Goal: Transaction & Acquisition: Purchase product/service

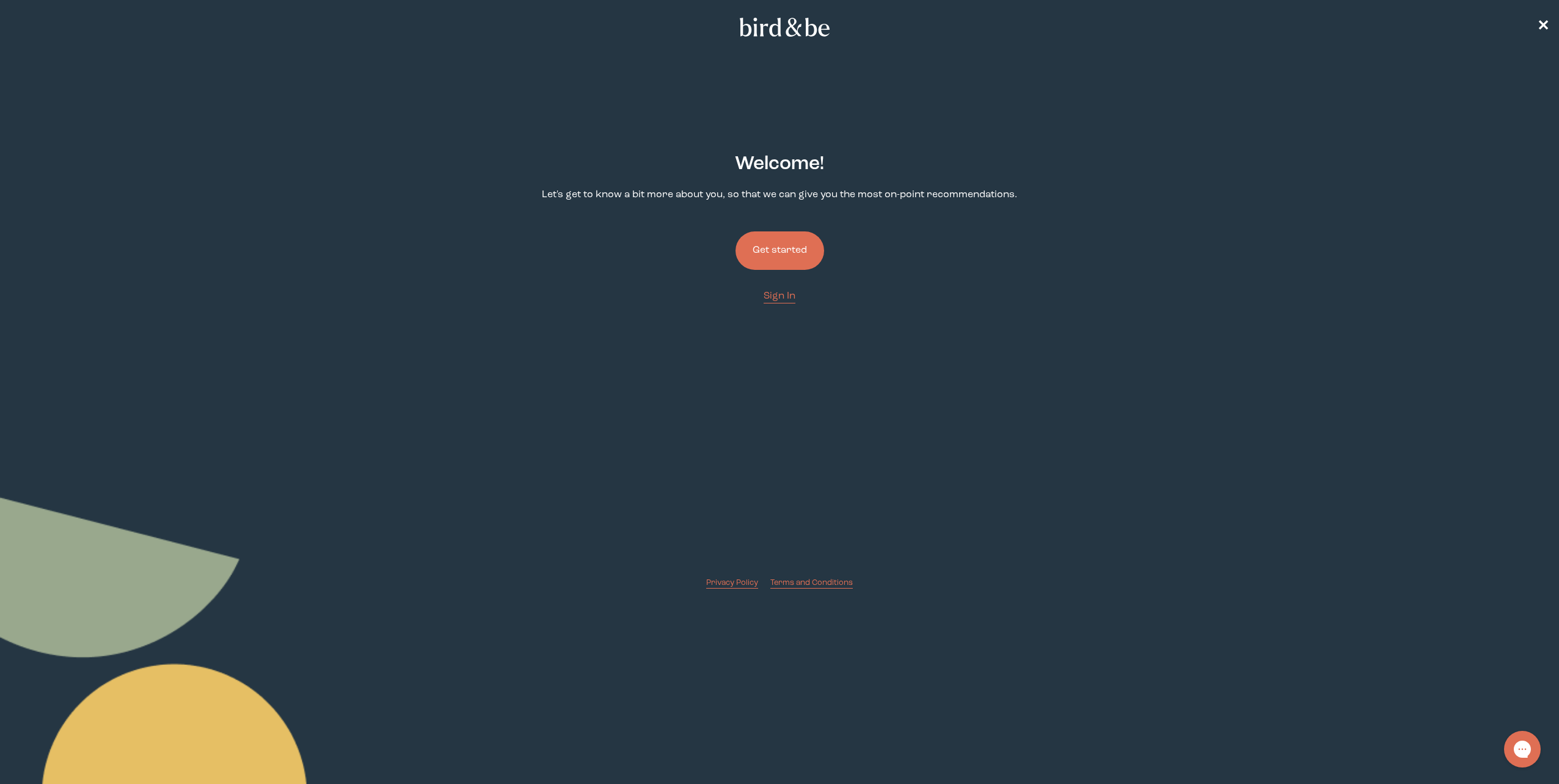
click at [791, 248] on button "Get started" at bounding box center [780, 250] width 88 height 38
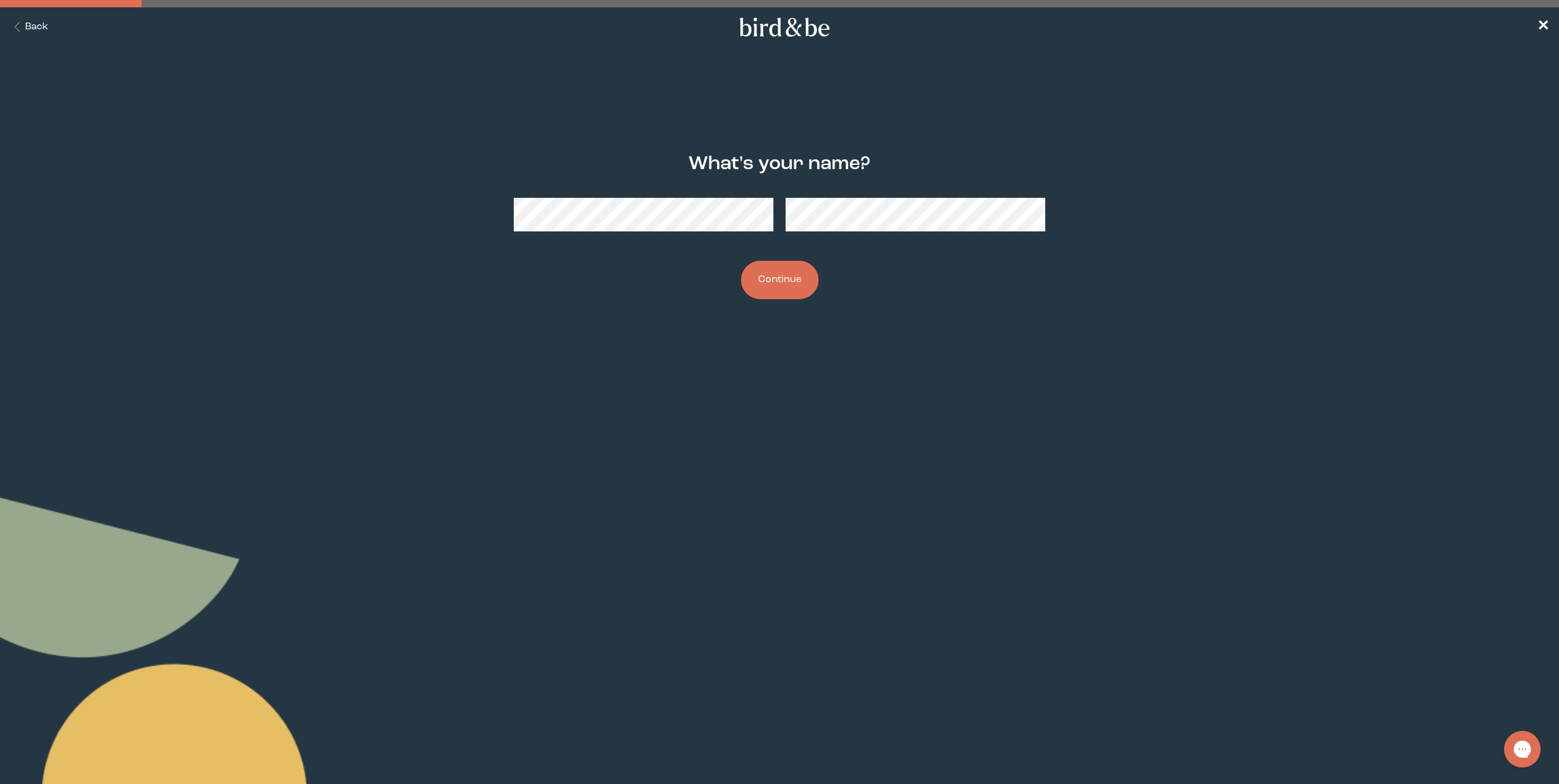
click at [797, 285] on button "Continue" at bounding box center [780, 279] width 78 height 38
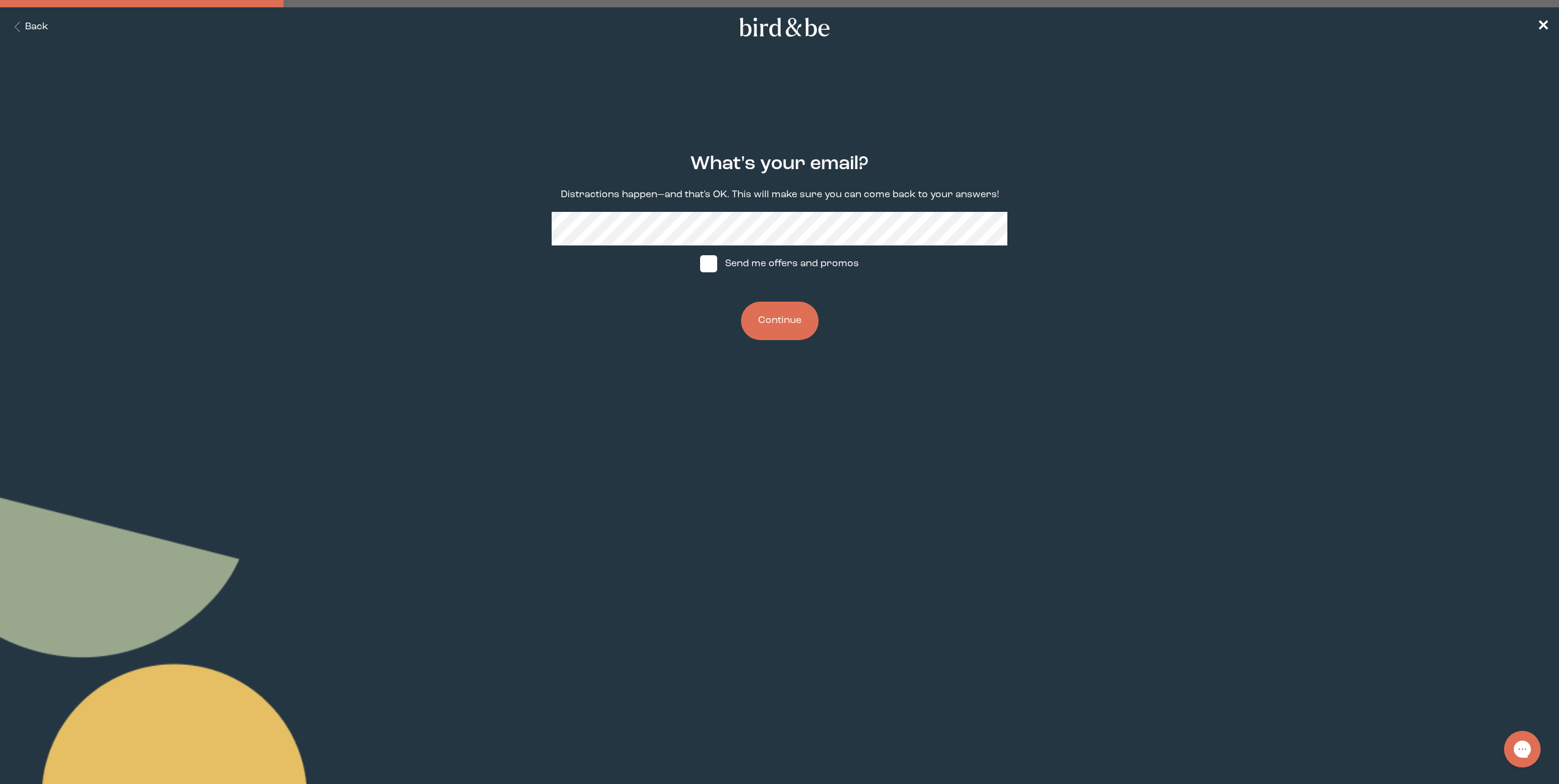
click at [796, 322] on button "Continue" at bounding box center [780, 320] width 78 height 38
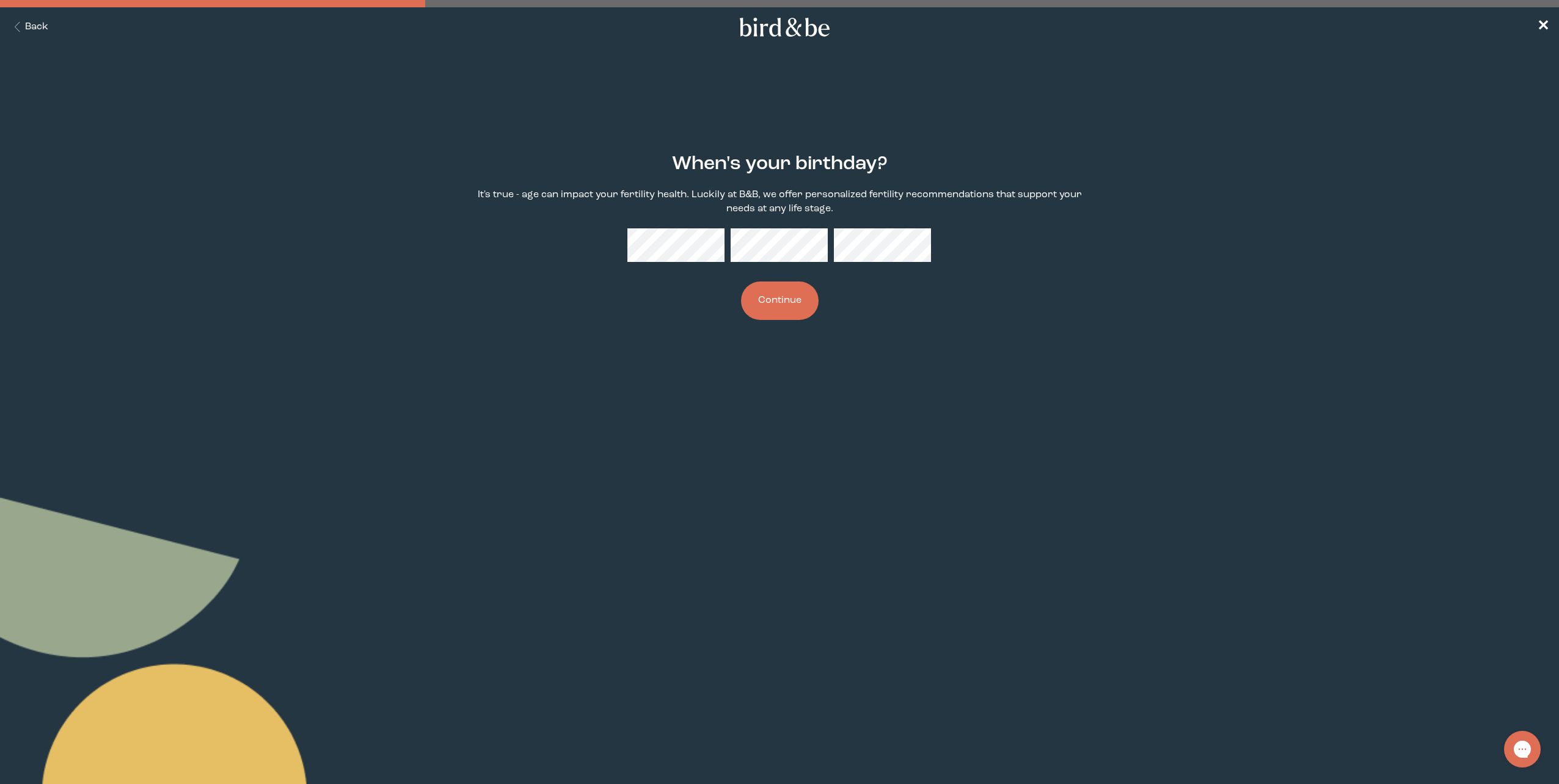
click at [772, 305] on button "Continue" at bounding box center [780, 301] width 78 height 38
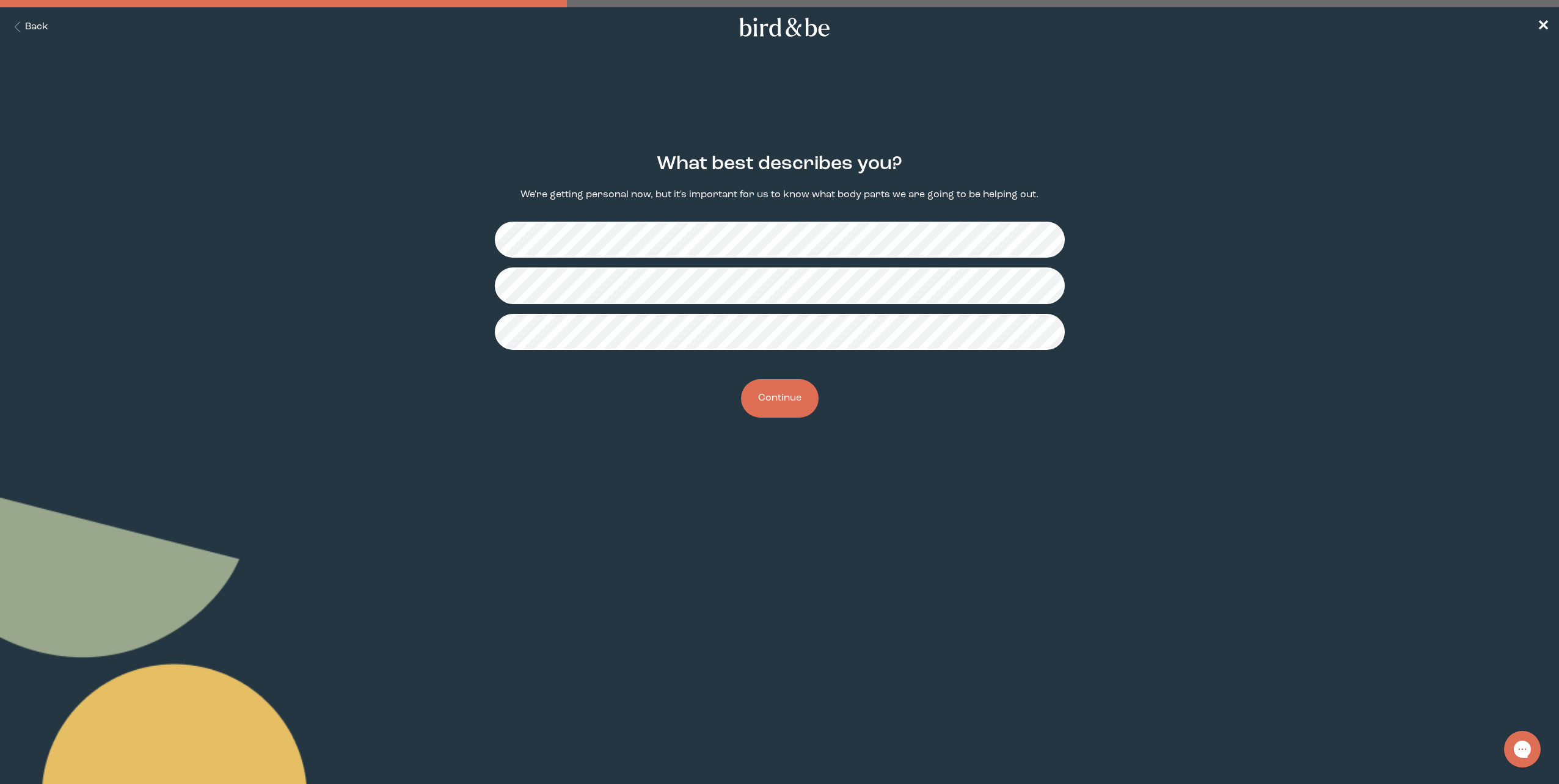
click at [786, 394] on button "Continue" at bounding box center [780, 398] width 78 height 38
click at [783, 397] on button "Continue" at bounding box center [780, 398] width 78 height 38
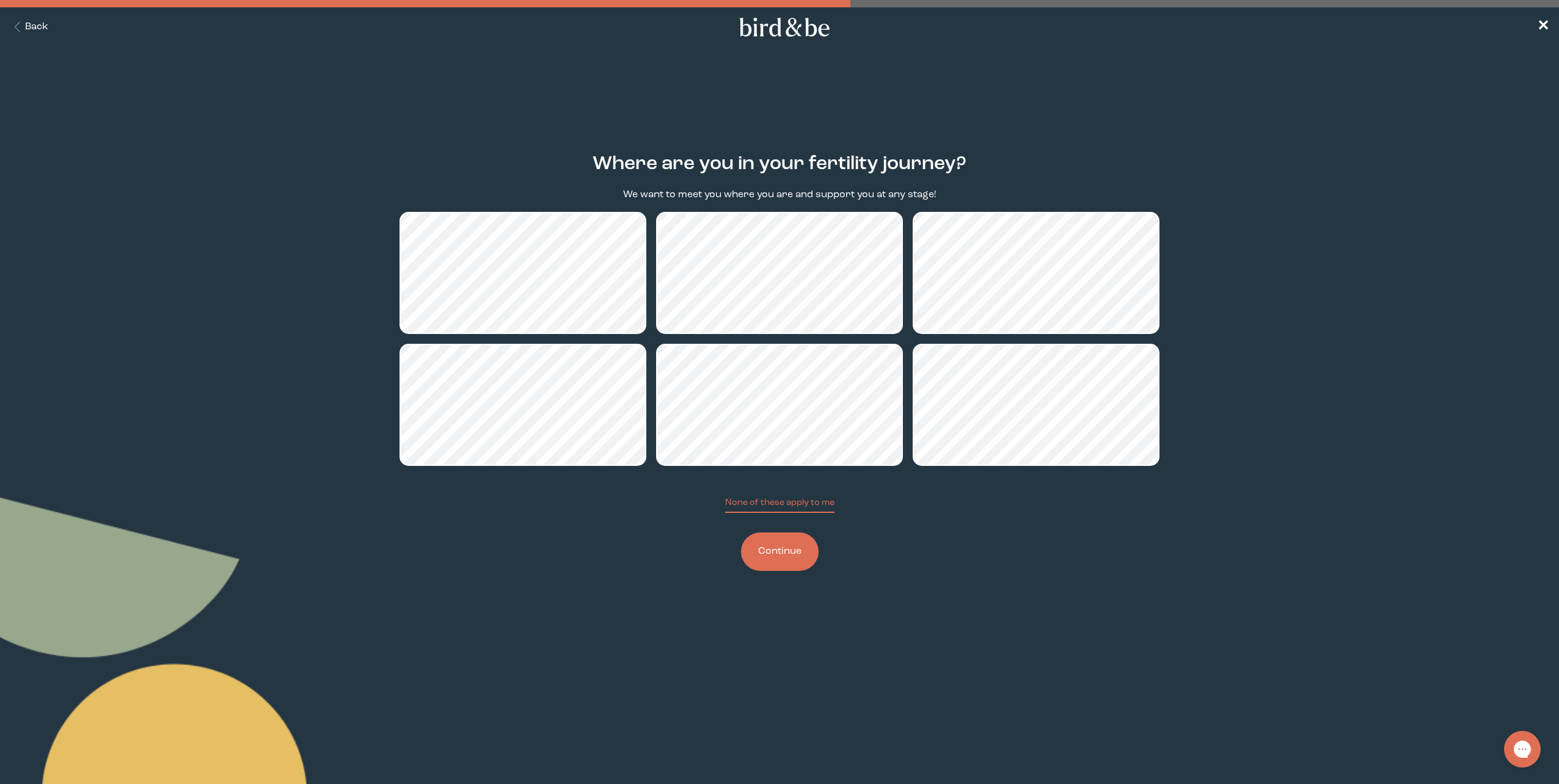
click at [765, 542] on button "Continue" at bounding box center [780, 551] width 78 height 38
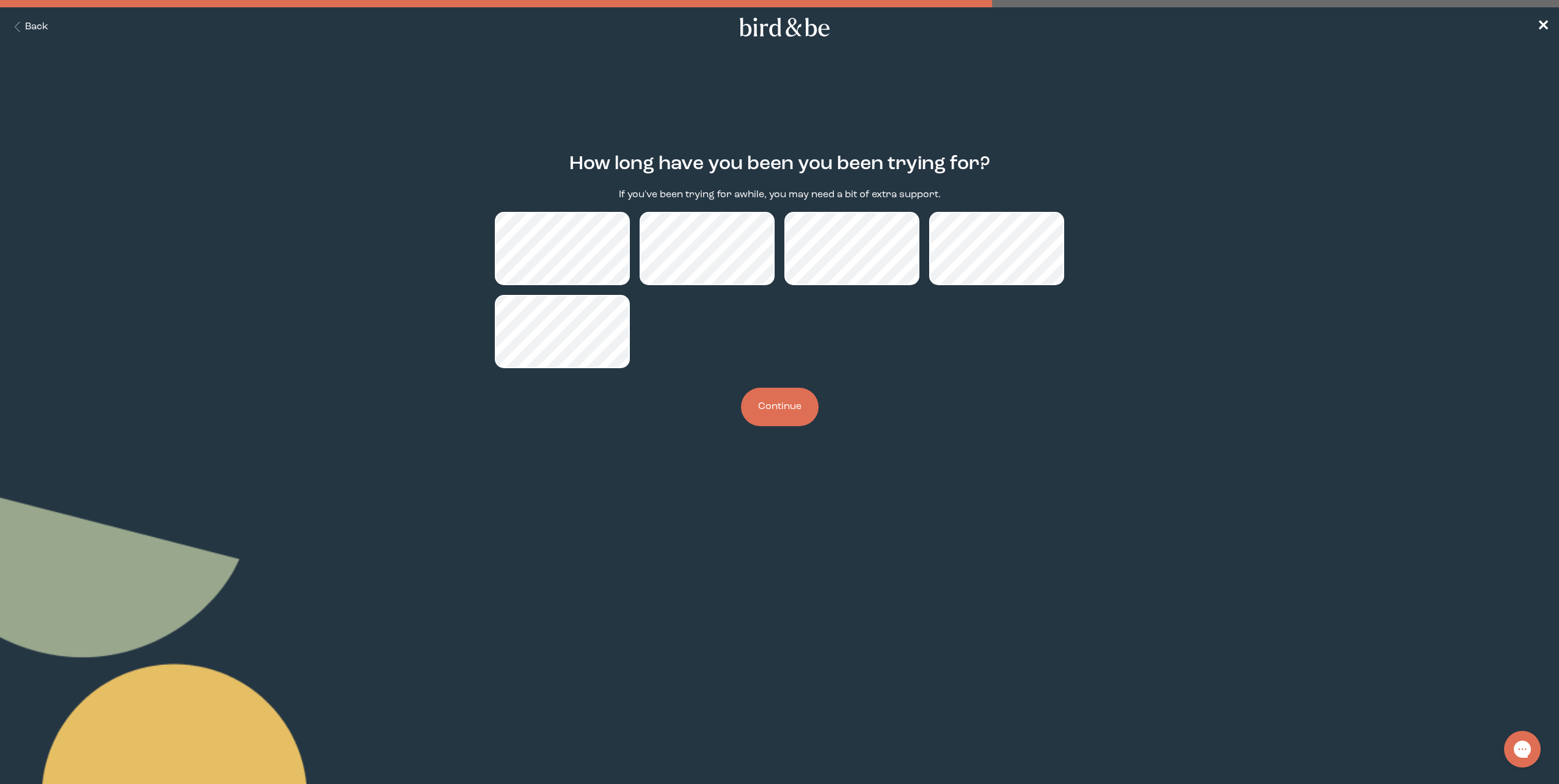
drag, startPoint x: 1101, startPoint y: 462, endPoint x: 1094, endPoint y: 437, distance: 26.0
click at [1099, 446] on body "plus-circle minus-circle close-circle Bird & Be Logo Bird & Be Logo arrow-left …" at bounding box center [780, 392] width 1559 height 784
drag, startPoint x: 1023, startPoint y: 369, endPoint x: 827, endPoint y: 323, distance: 201.3
click at [1012, 363] on div "How long have you been you been trying for? If you've been trying for awhile, y…" at bounding box center [780, 291] width 760 height 312
click at [779, 320] on div at bounding box center [780, 289] width 570 height 156
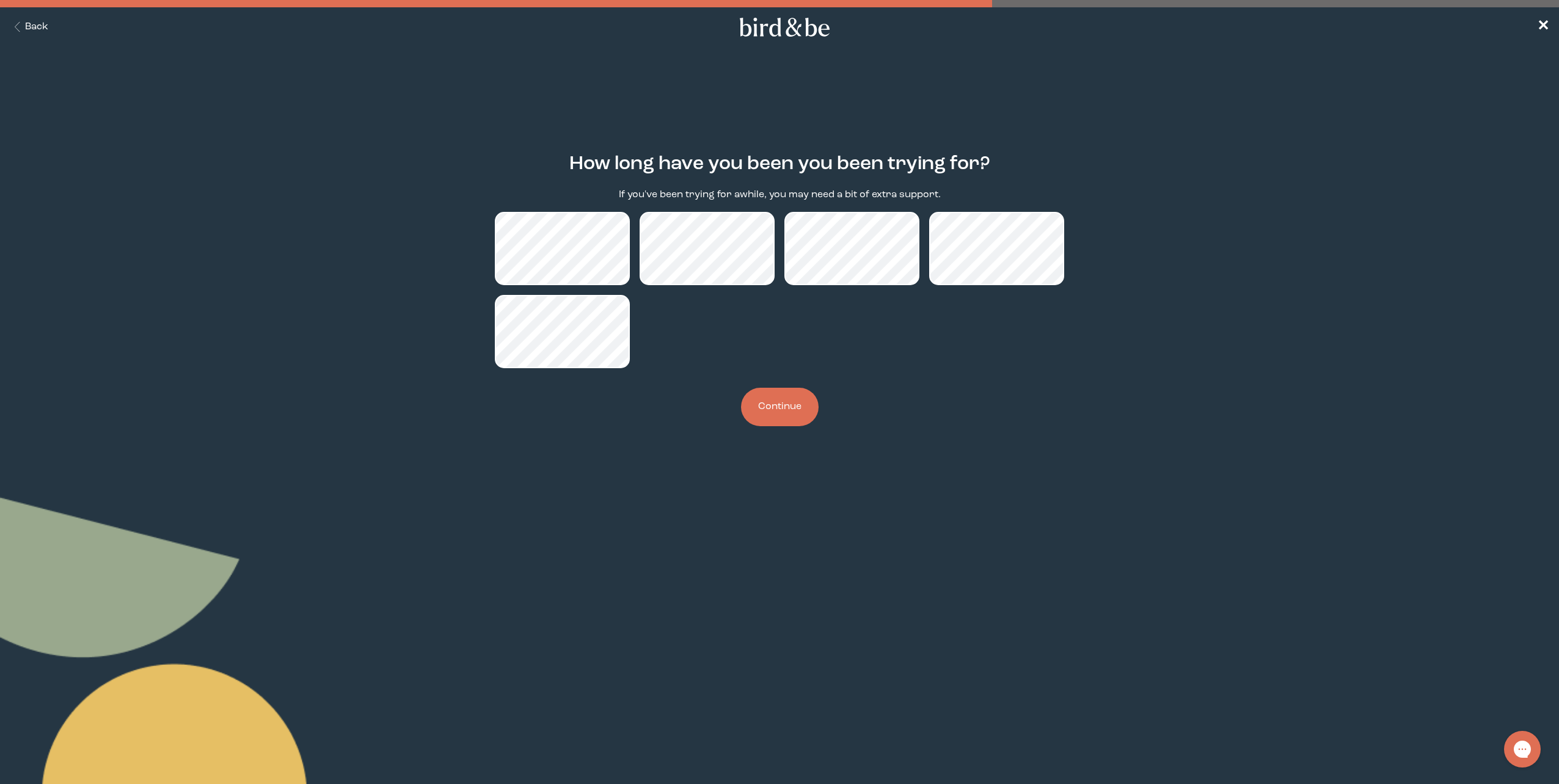
drag, startPoint x: 774, startPoint y: 320, endPoint x: 591, endPoint y: 453, distance: 226.2
click at [632, 385] on div "How long have you been you been trying for? If you've been trying for awhile, y…" at bounding box center [780, 291] width 760 height 312
drag, startPoint x: 590, startPoint y: 470, endPoint x: 594, endPoint y: 475, distance: 6.4
click at [592, 473] on body "plus-circle minus-circle close-circle Bird & Be Logo Bird & Be Logo arrow-left …" at bounding box center [780, 392] width 1559 height 784
click at [655, 515] on body "plus-circle minus-circle close-circle Bird & Be Logo Bird & Be Logo arrow-left …" at bounding box center [780, 392] width 1559 height 784
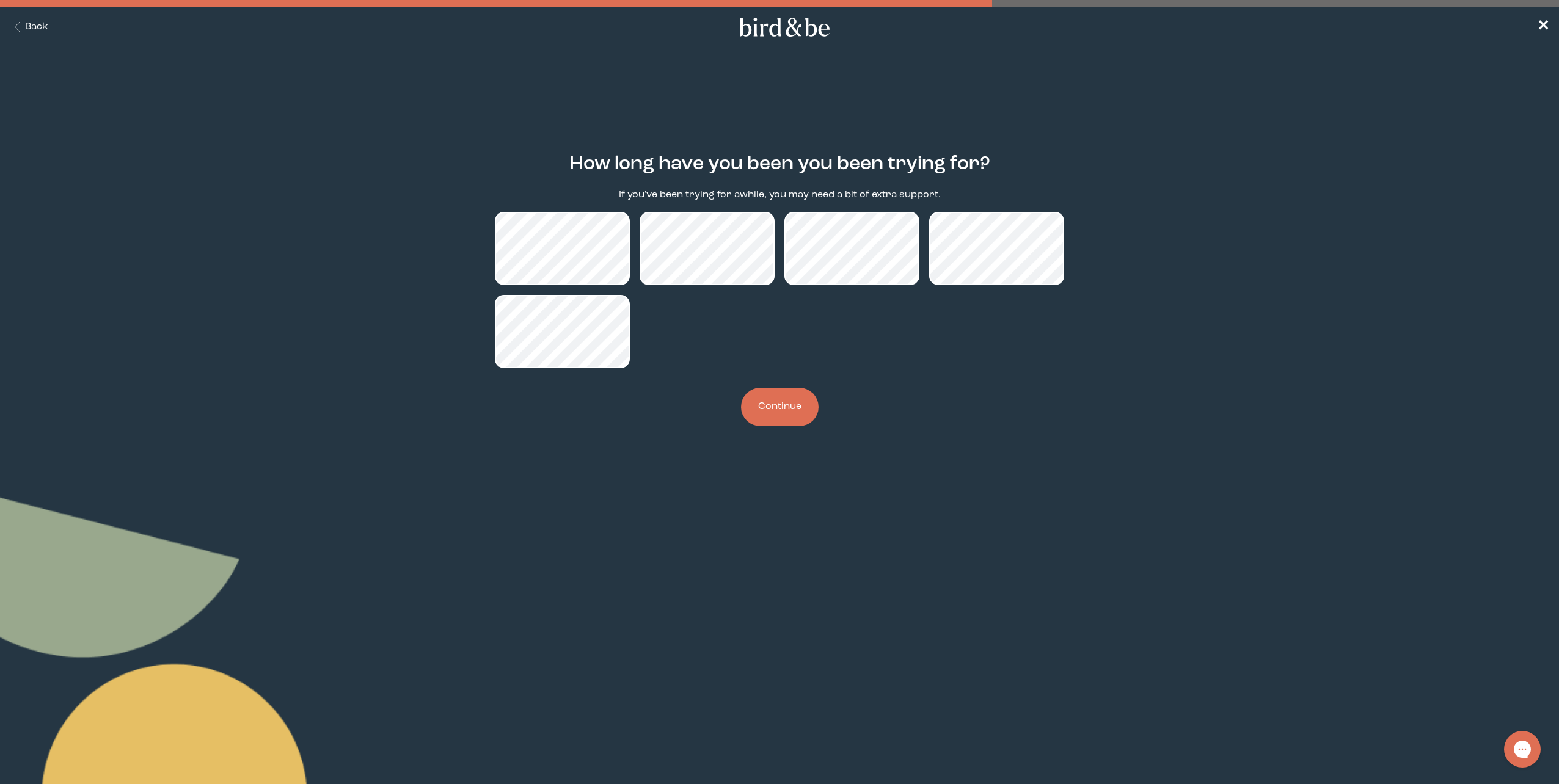
drag, startPoint x: 851, startPoint y: 596, endPoint x: 693, endPoint y: 380, distance: 267.6
click at [873, 601] on body "plus-circle minus-circle close-circle Bird & Be Logo Bird & Be Logo arrow-left …" at bounding box center [780, 392] width 1559 height 784
click at [757, 422] on button "Continue" at bounding box center [780, 407] width 78 height 38
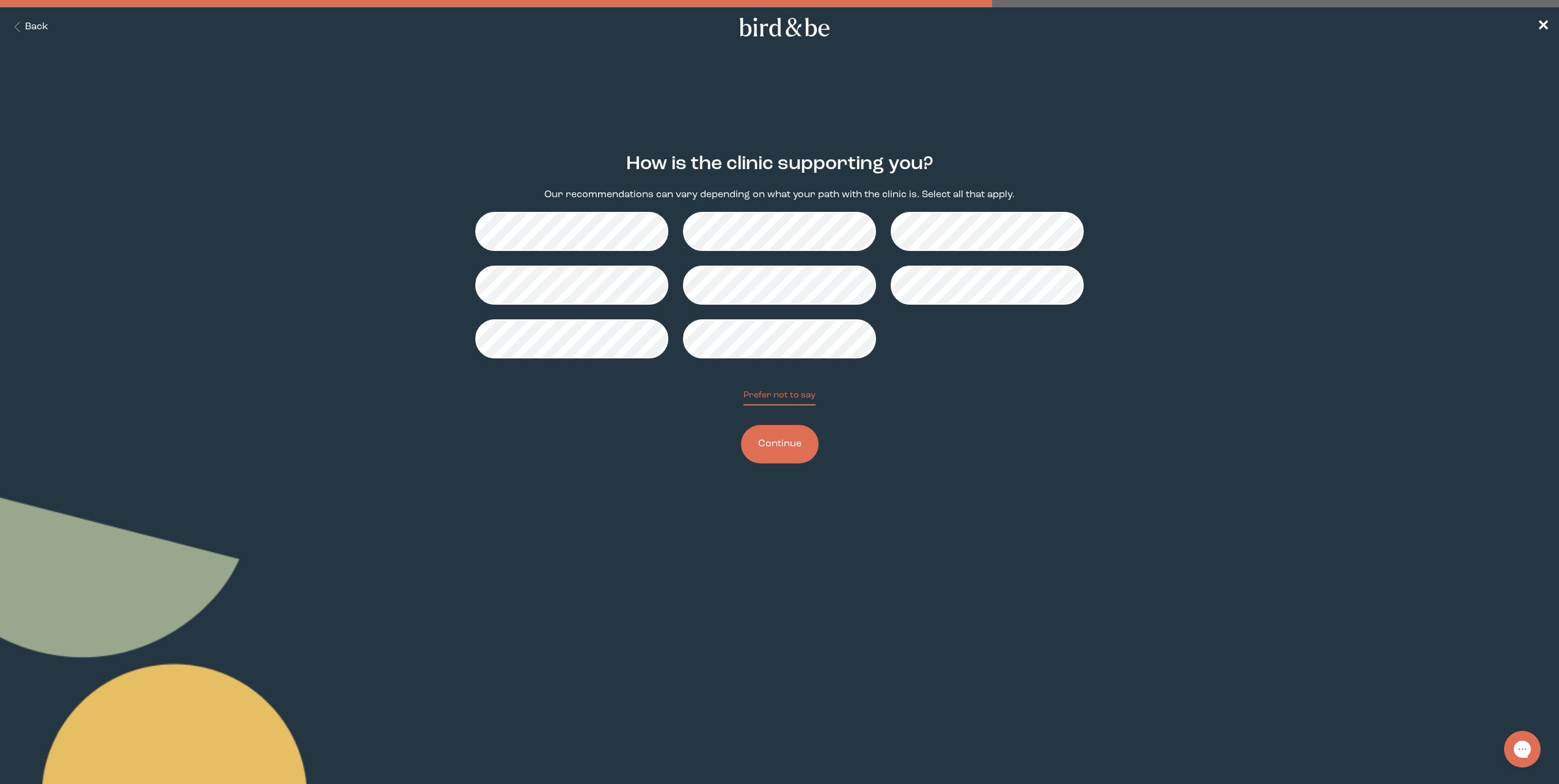
click at [777, 412] on div "How is the clinic supporting you? Our recommendations can vary depending on wha…" at bounding box center [780, 310] width 760 height 350
drag, startPoint x: 777, startPoint y: 452, endPoint x: 1050, endPoint y: 519, distance: 281.1
click at [777, 452] on button "Continue" at bounding box center [780, 443] width 78 height 38
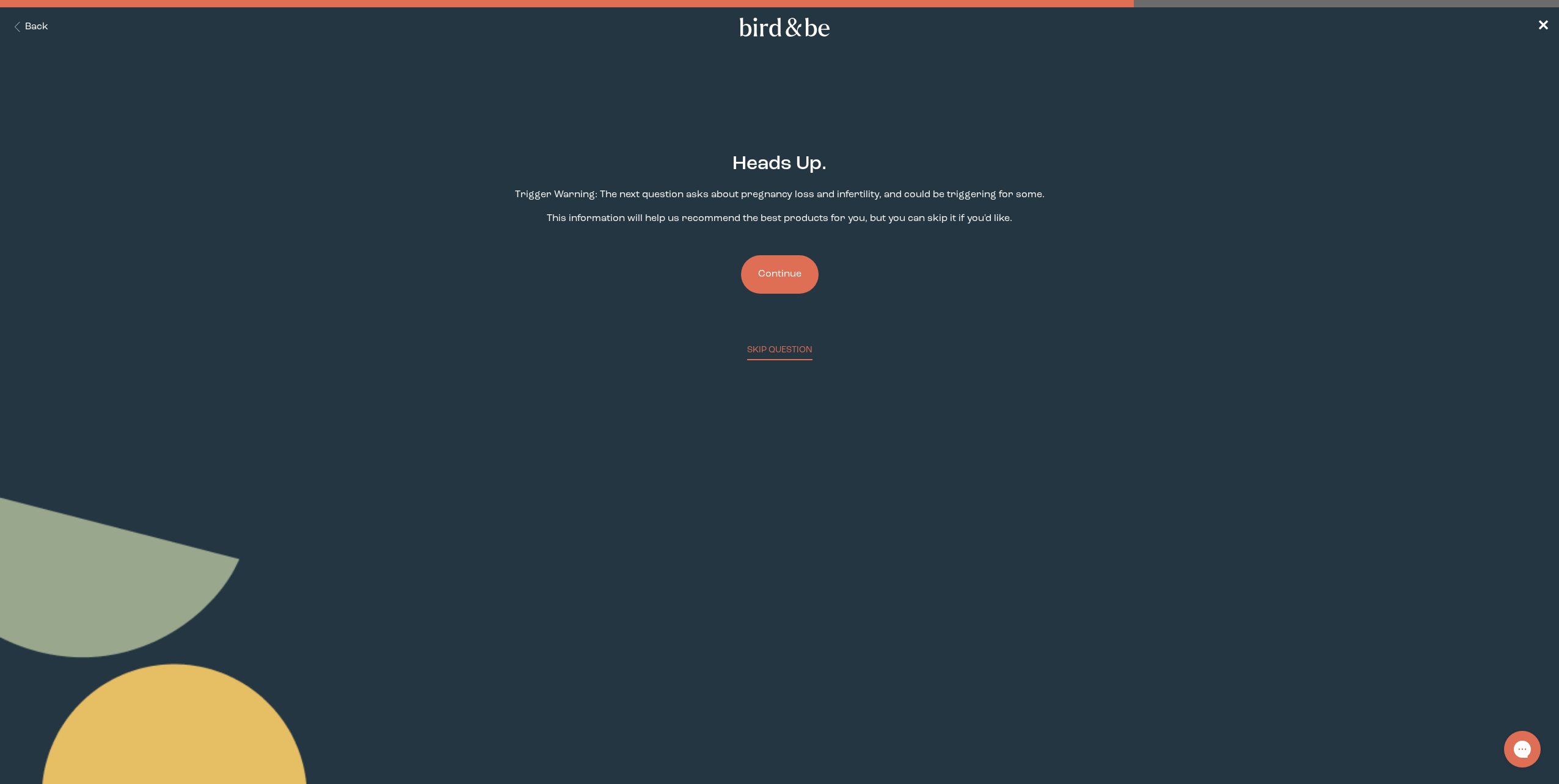
click at [788, 276] on button "Continue" at bounding box center [780, 274] width 78 height 38
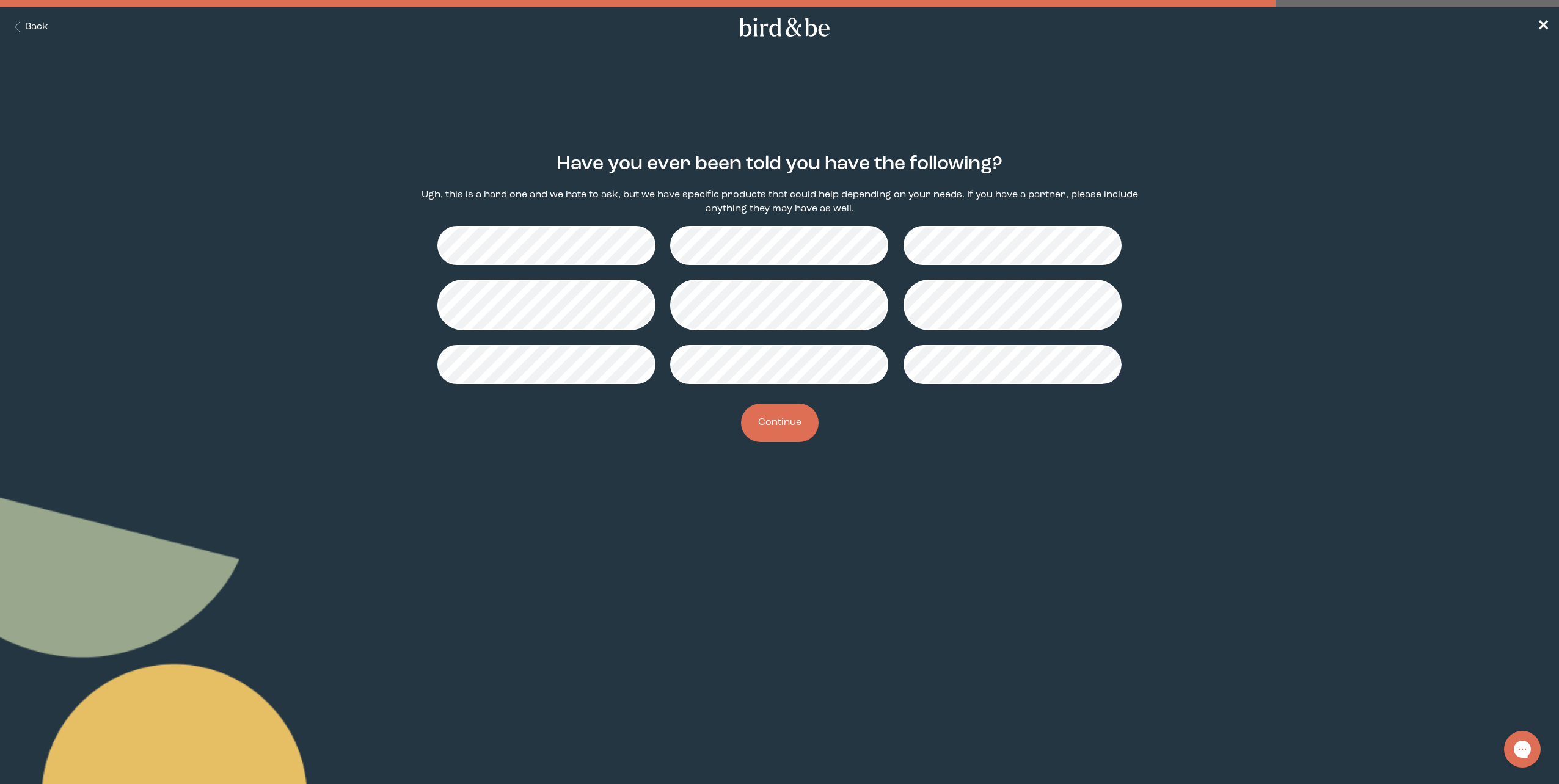
click at [799, 420] on button "Continue" at bounding box center [780, 422] width 78 height 38
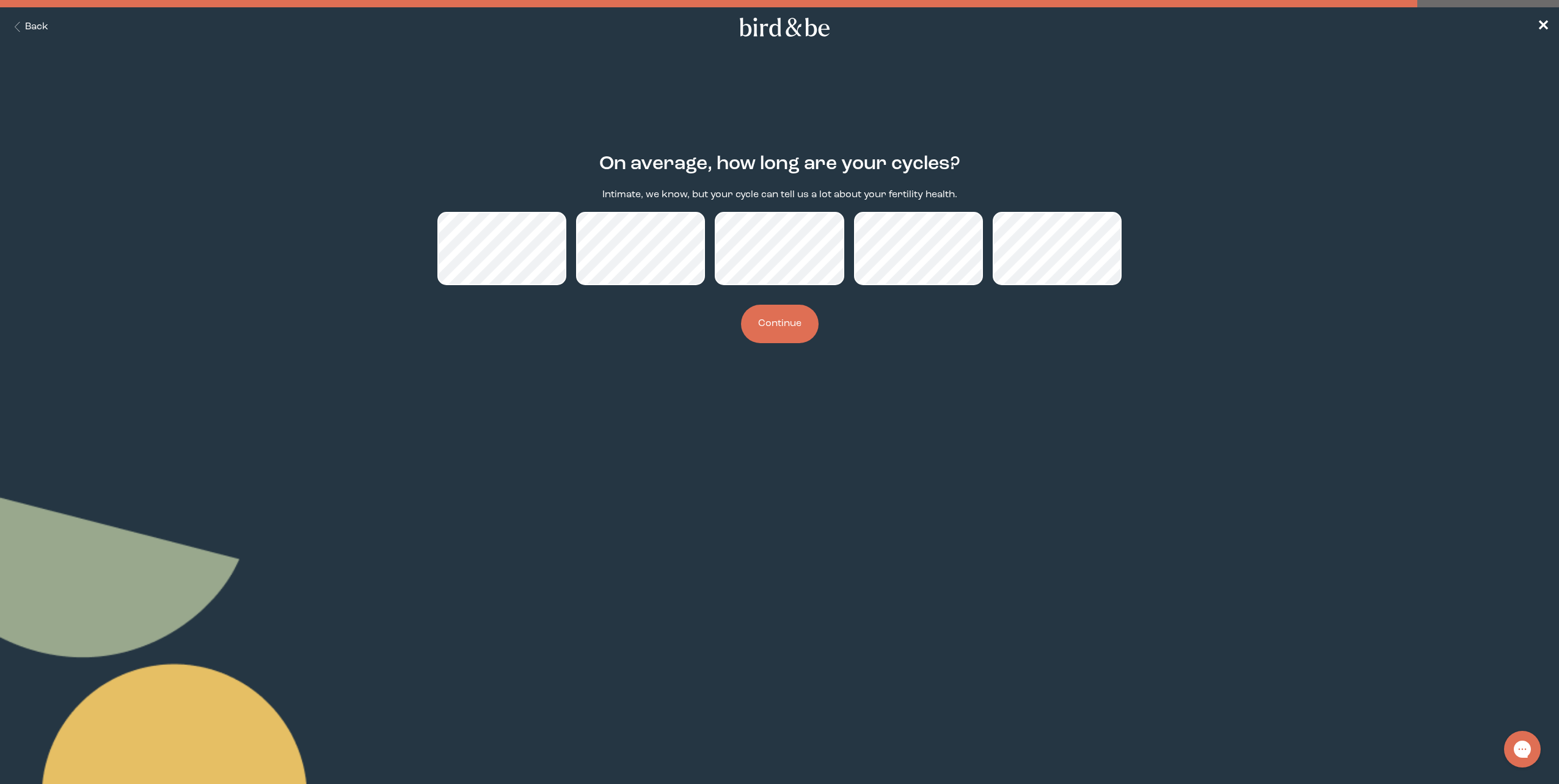
click at [782, 323] on button "Continue" at bounding box center [780, 323] width 78 height 38
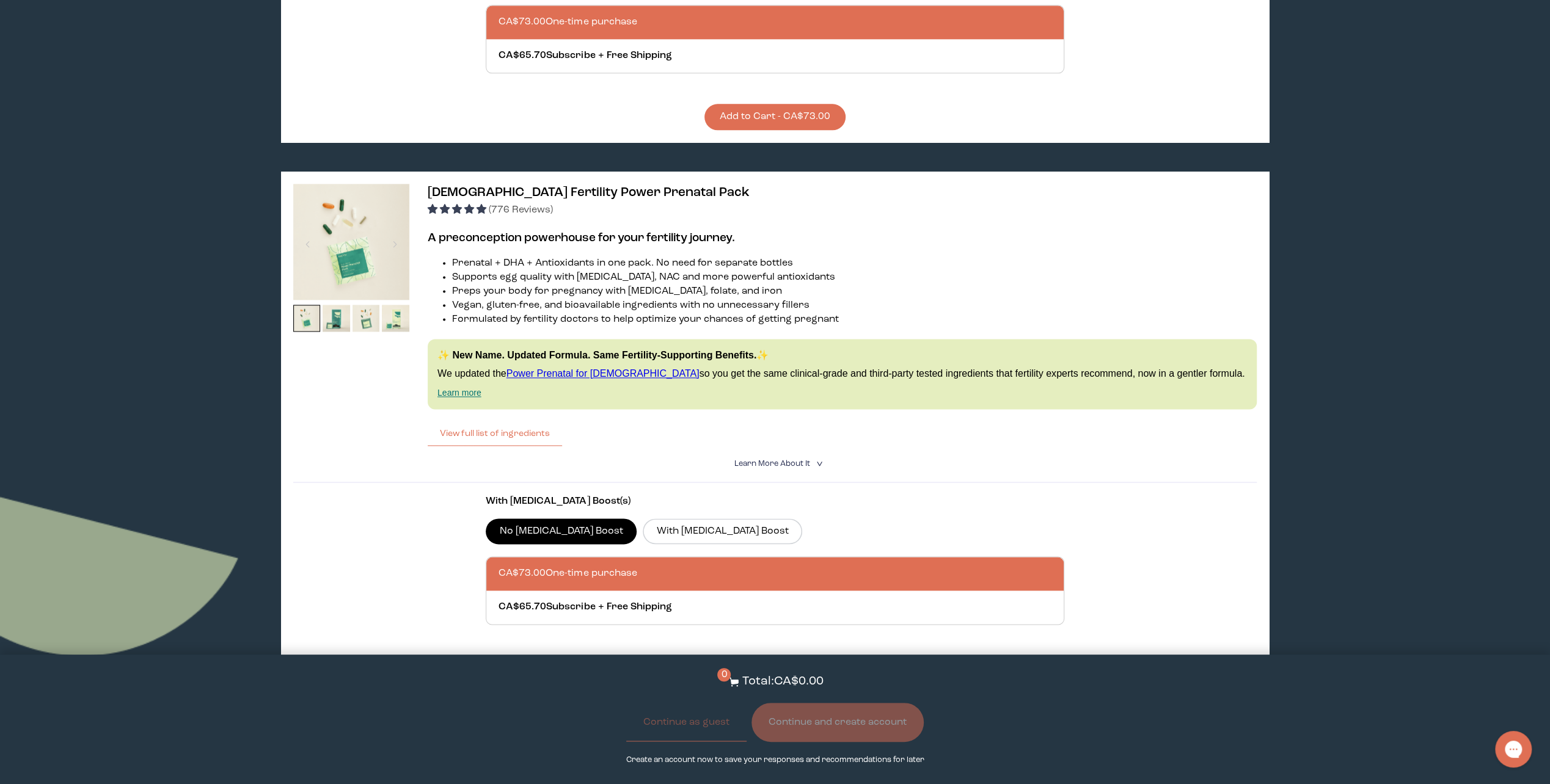
scroll to position [1588, 0]
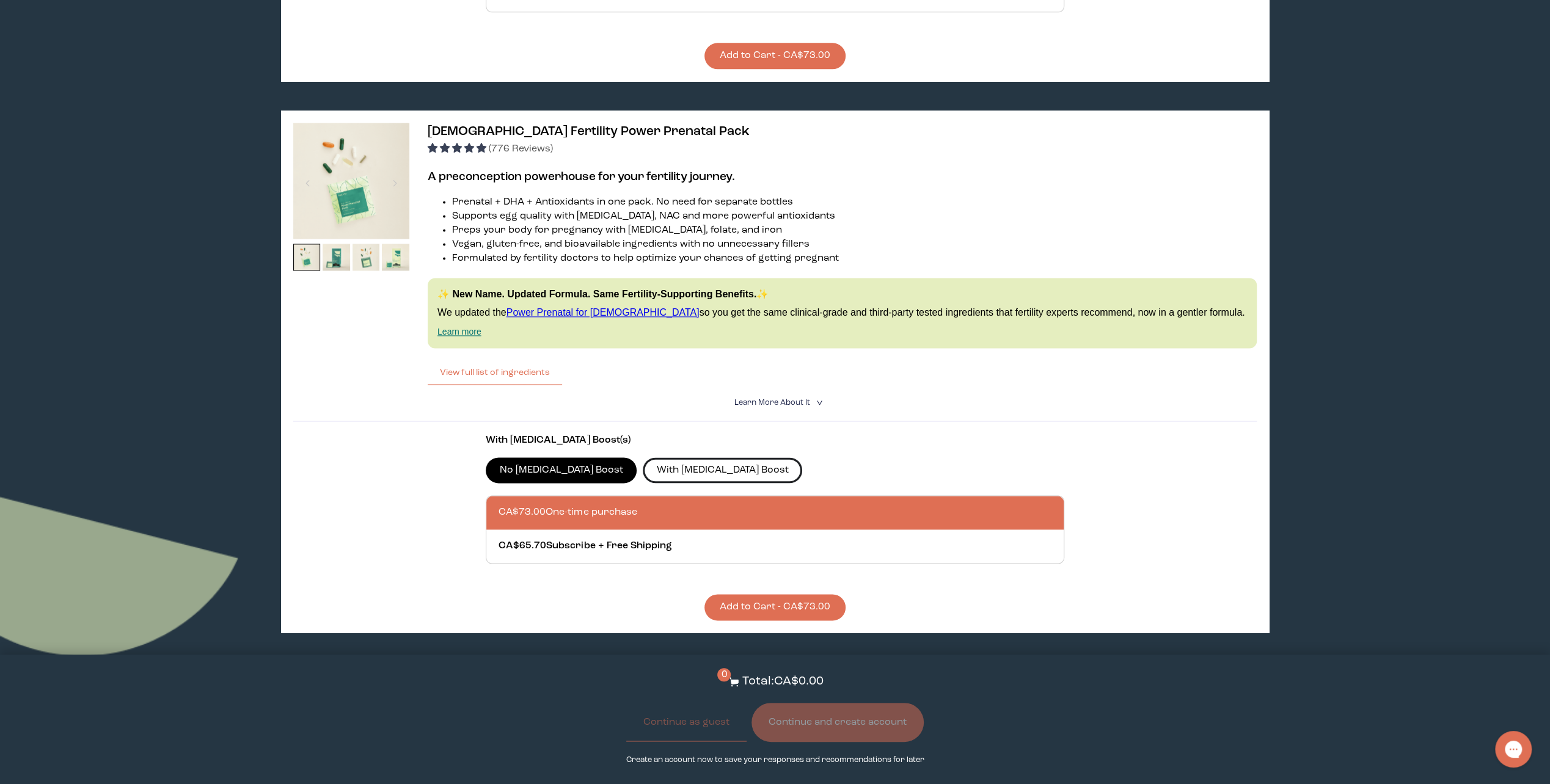
click at [648, 457] on label "With [MEDICAL_DATA] Boost" at bounding box center [722, 470] width 159 height 25
click at [0, 0] on input "With [MEDICAL_DATA] Boost" at bounding box center [0, 0] width 0 height 0
click at [533, 461] on label "No [MEDICAL_DATA] Boost" at bounding box center [561, 470] width 151 height 25
click at [0, 0] on input "No [MEDICAL_DATA] Boost" at bounding box center [0, 0] width 0 height 0
click at [812, 399] on icon "<" at bounding box center [818, 403] width 11 height 7
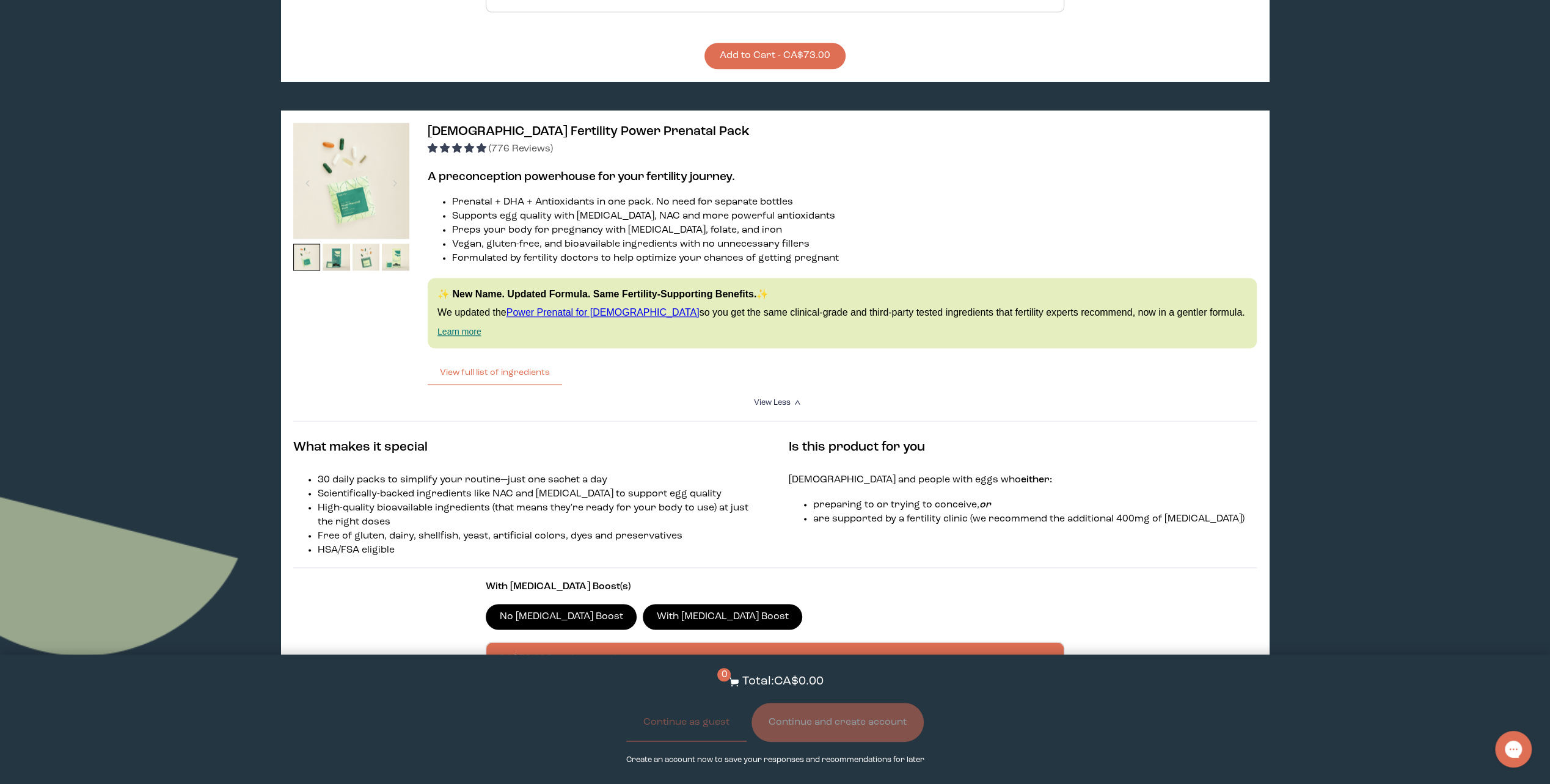
click at [683, 606] on label "With [MEDICAL_DATA] Boost" at bounding box center [722, 617] width 159 height 25
click at [0, 0] on input "With [MEDICAL_DATA] Boost" at bounding box center [0, 0] width 0 height 0
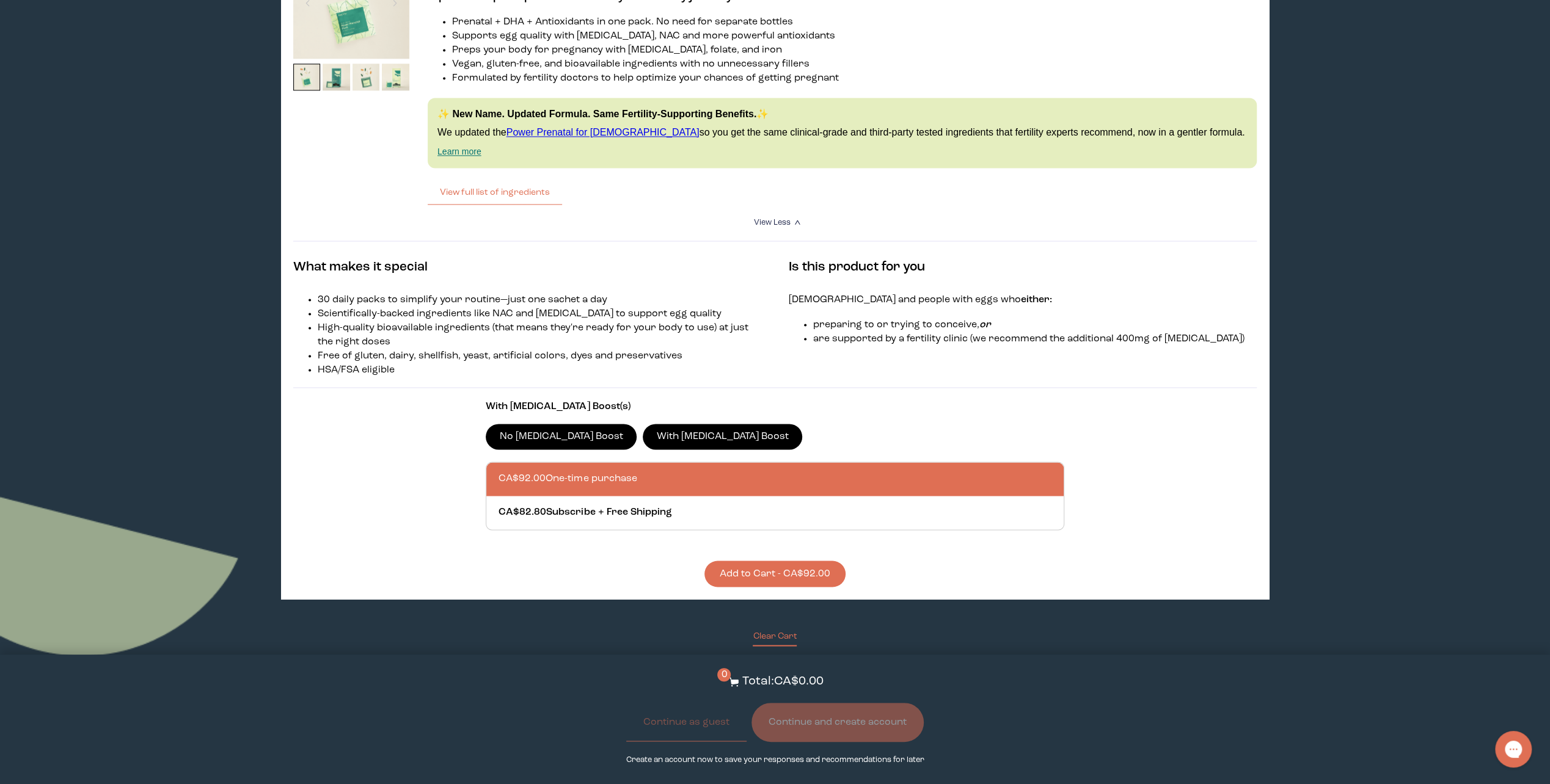
scroll to position [1832, 0]
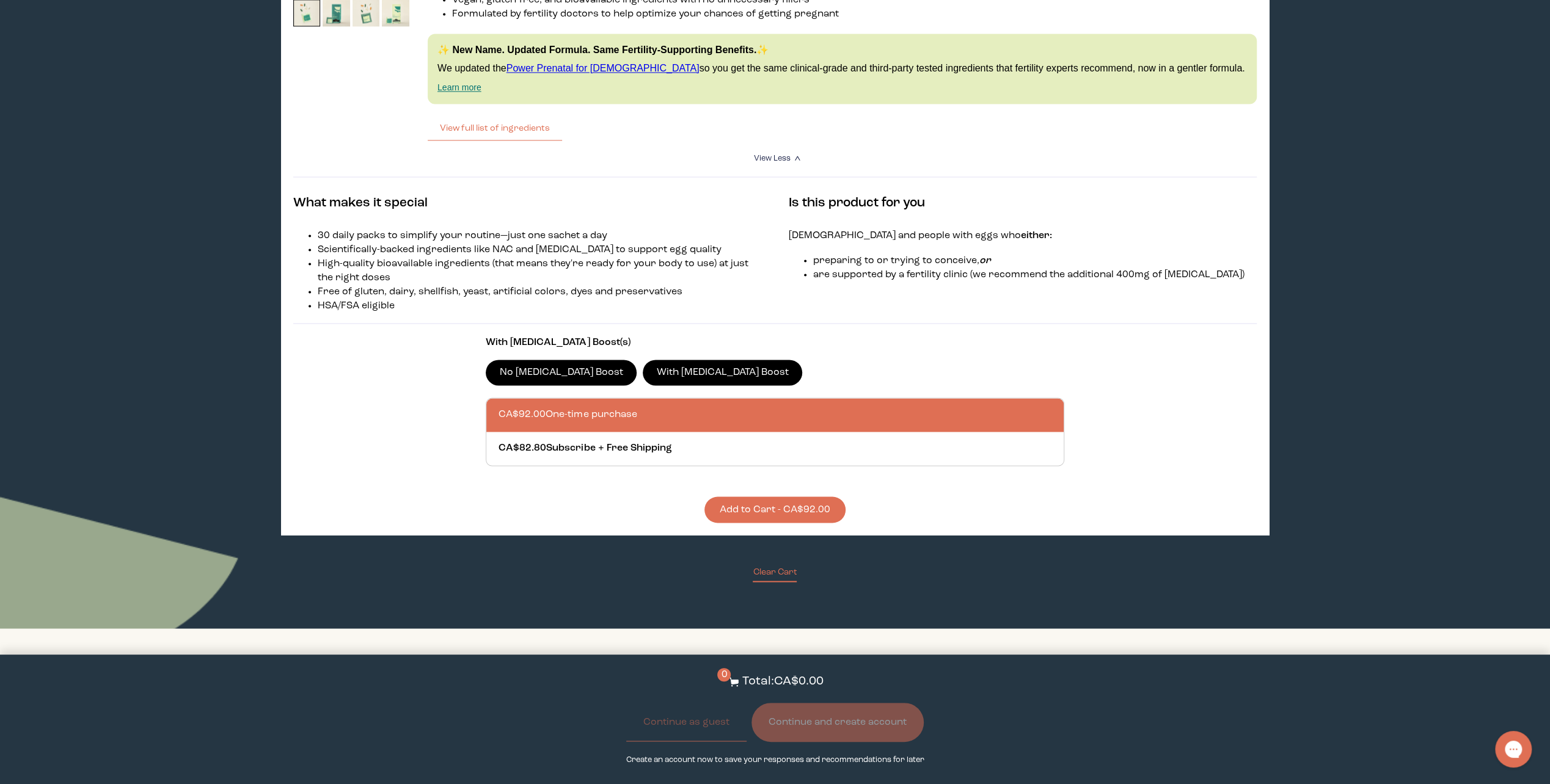
click at [757, 497] on button "Add to Cart - CA$92.00" at bounding box center [775, 510] width 141 height 26
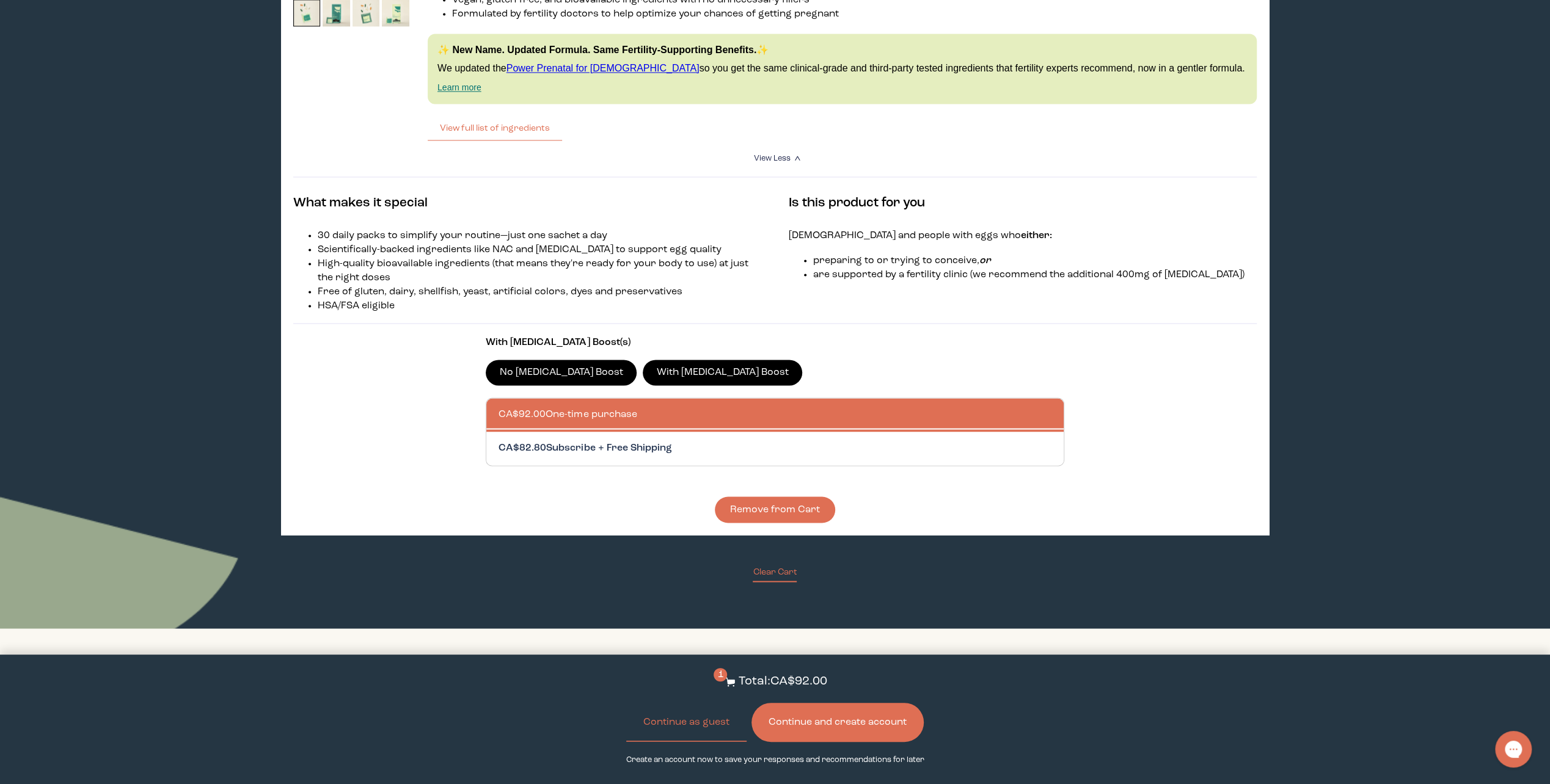
click at [563, 442] on div at bounding box center [787, 448] width 577 height 33
click at [498, 442] on input "CA$82.80 Subscribe + Free Shipping" at bounding box center [498, 441] width 1 height 1
radio input "true"
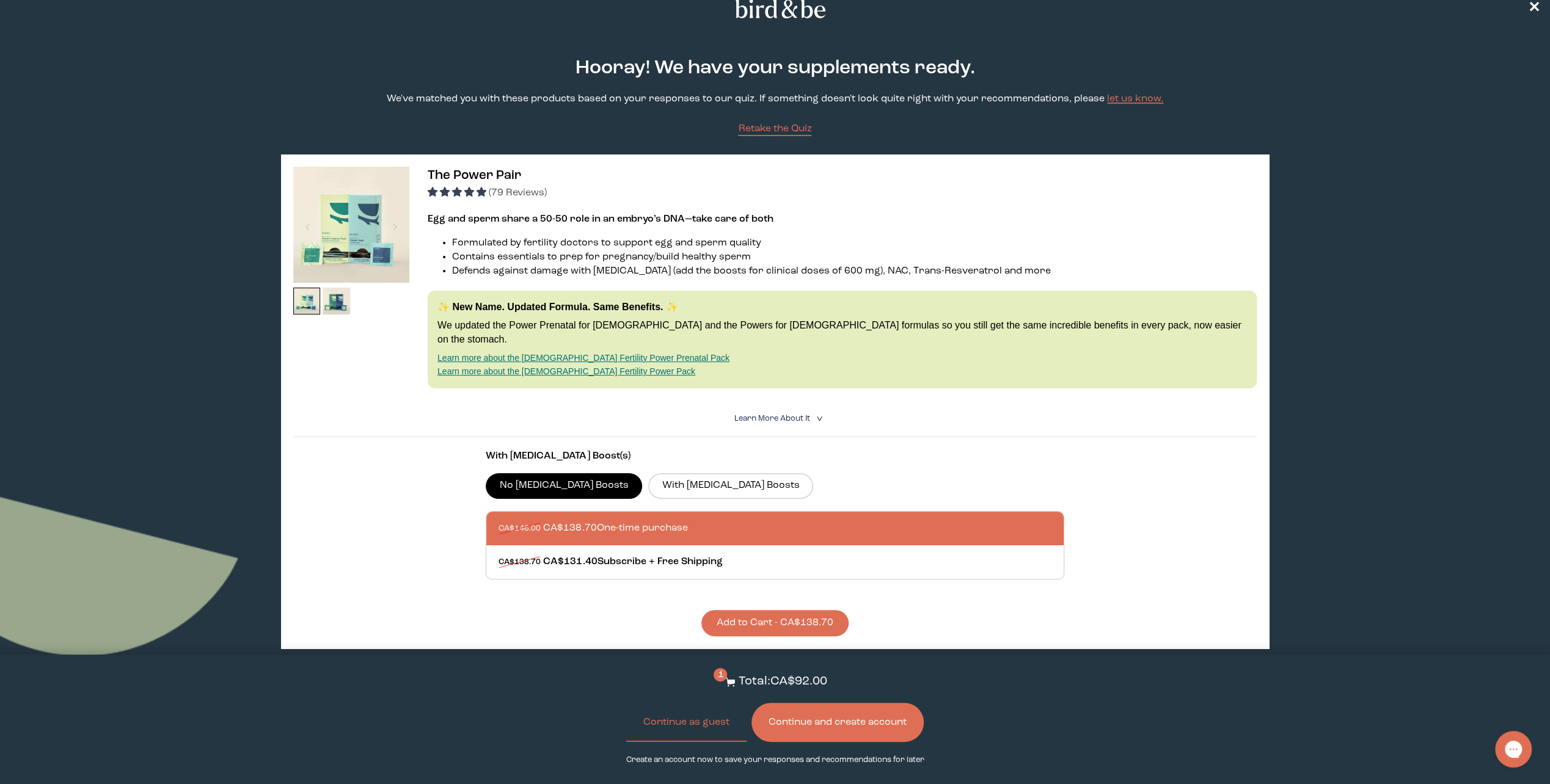
scroll to position [0, 0]
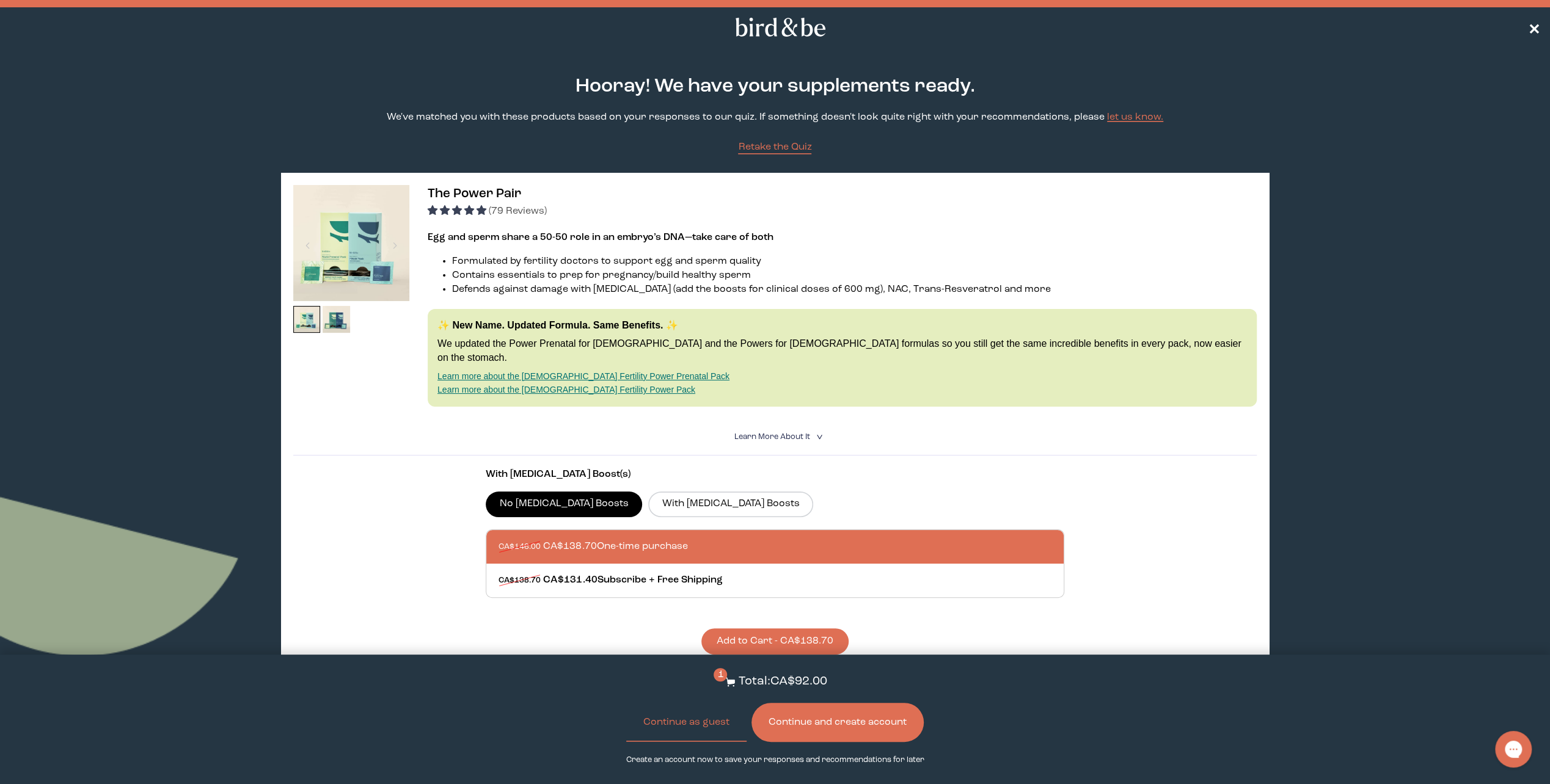
click at [1534, 29] on span "✕" at bounding box center [1534, 28] width 12 height 15
